Goal: Download file/media

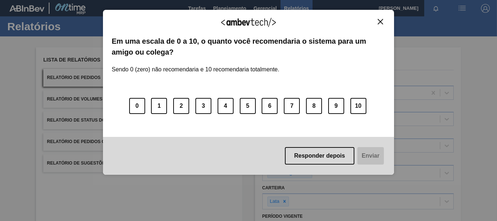
click at [381, 23] on img "Close" at bounding box center [380, 21] width 5 height 5
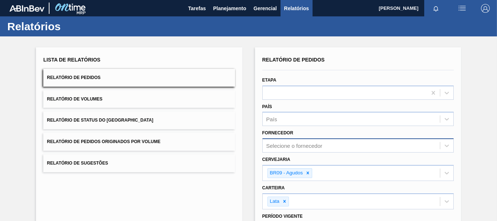
scroll to position [36, 0]
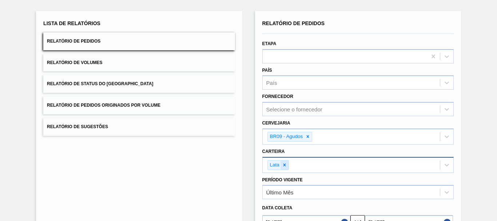
click at [282, 167] on icon at bounding box center [284, 164] width 5 height 5
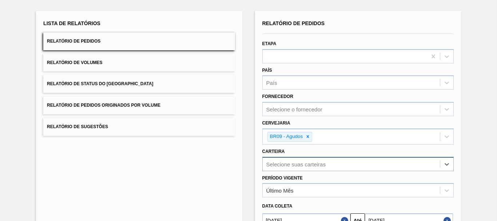
scroll to position [118, 0]
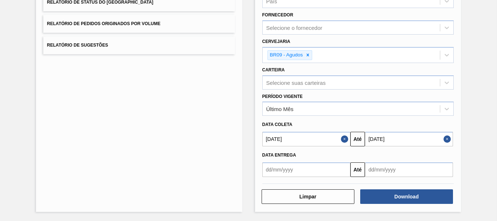
click at [343, 141] on button "Close" at bounding box center [345, 139] width 9 height 15
click at [318, 107] on div "Último Mês" at bounding box center [351, 109] width 177 height 11
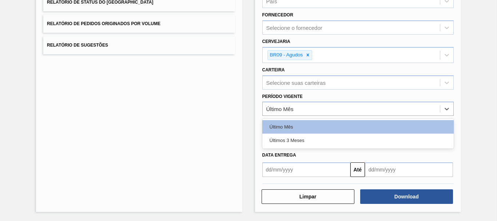
click at [261, 139] on div at bounding box center [304, 139] width 91 height 15
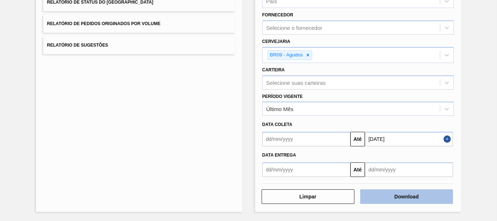
click at [403, 201] on button "Download" at bounding box center [406, 196] width 93 height 15
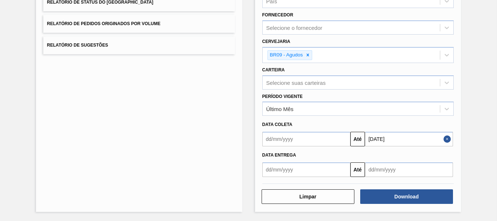
scroll to position [0, 0]
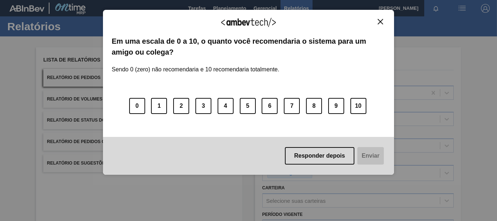
click at [379, 26] on div "Agradecemos seu feedback!" at bounding box center [249, 27] width 274 height 17
click at [376, 19] on button "Close" at bounding box center [381, 22] width 10 height 6
